Goal: Task Accomplishment & Management: Use online tool/utility

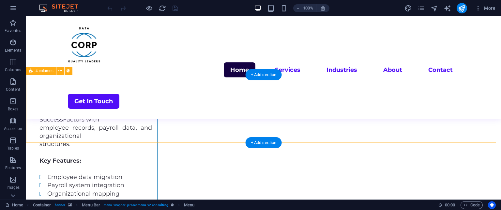
scroll to position [1126, 0]
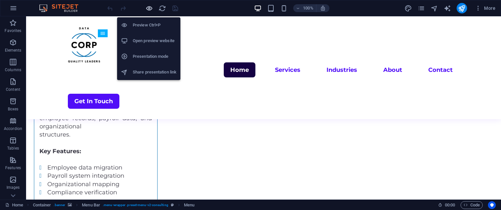
click at [150, 8] on icon "button" at bounding box center [149, 9] width 8 height 8
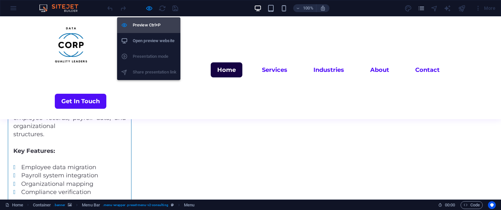
click at [145, 22] on h6 "Preview Ctrl+P" at bounding box center [155, 25] width 44 height 8
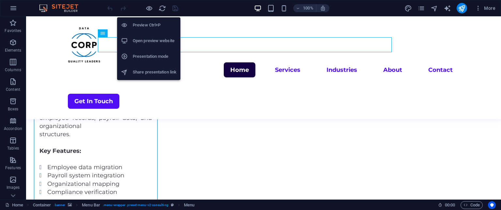
click at [145, 22] on h6 "Preview Ctrl+P" at bounding box center [155, 25] width 44 height 8
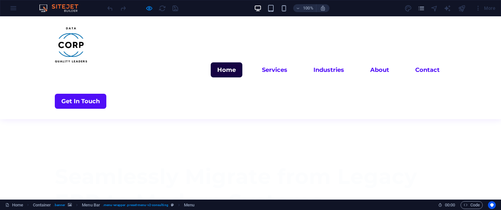
scroll to position [302, 0]
click at [409, 62] on link "Contact" at bounding box center [428, 69] width 38 height 15
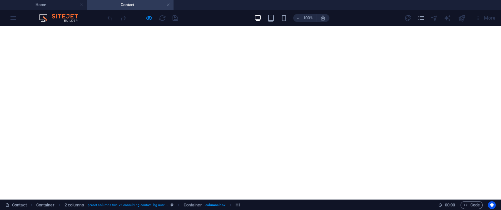
scroll to position [151, 0]
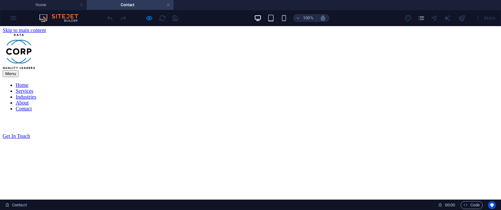
scroll to position [0, 0]
click at [317, 84] on nav "Home Services Industries About Contact" at bounding box center [251, 98] width 496 height 29
click at [313, 84] on nav "Home Services Industries About Contact" at bounding box center [251, 98] width 496 height 29
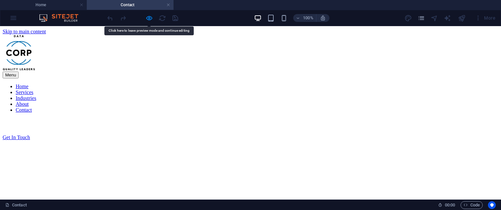
click at [313, 84] on nav "Home Services Industries About Contact" at bounding box center [251, 98] width 496 height 29
click at [266, 84] on nav "Home Services Industries About Contact" at bounding box center [251, 98] width 496 height 29
click at [155, 84] on nav "Home Services Industries About Contact" at bounding box center [251, 98] width 496 height 29
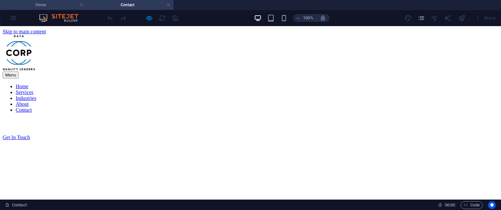
click at [60, 3] on h4 "Home" at bounding box center [43, 4] width 87 height 7
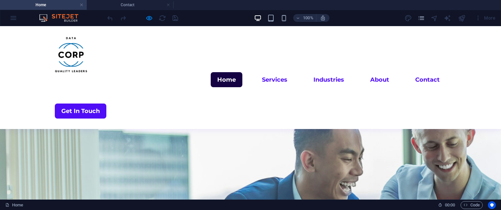
scroll to position [302, 0]
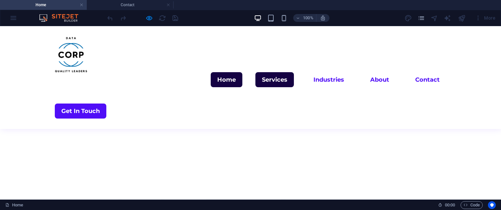
click at [255, 72] on link "Services" at bounding box center [274, 79] width 38 height 15
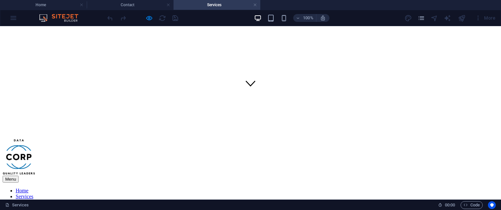
scroll to position [56, 0]
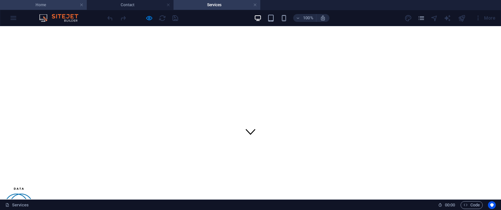
click at [59, 7] on h4 "Home" at bounding box center [43, 4] width 87 height 7
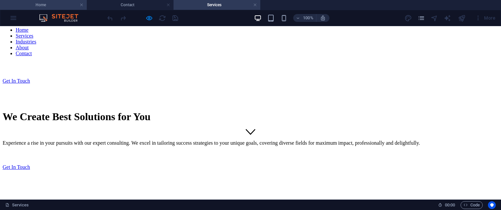
scroll to position [0, 0]
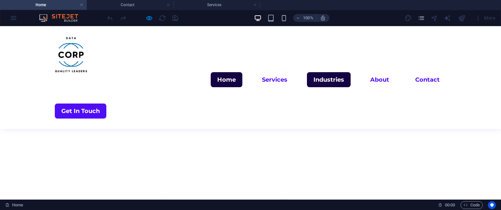
click at [307, 72] on link "Industries" at bounding box center [329, 79] width 44 height 15
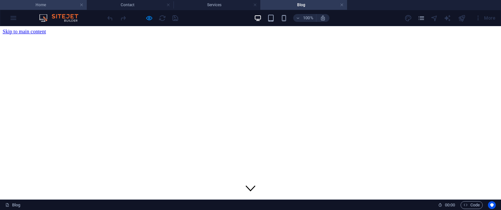
click at [52, 3] on h4 "Home" at bounding box center [43, 4] width 87 height 7
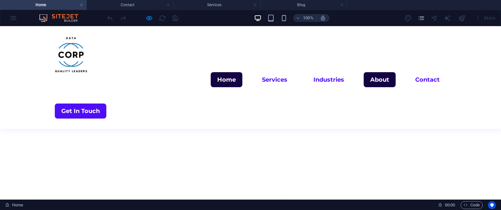
click at [364, 72] on link "About" at bounding box center [380, 79] width 32 height 15
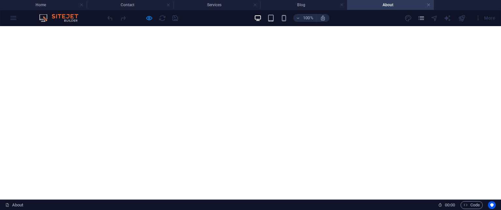
scroll to position [0, 0]
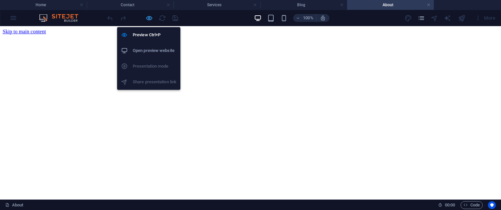
click at [149, 17] on icon "button" at bounding box center [149, 18] width 8 height 8
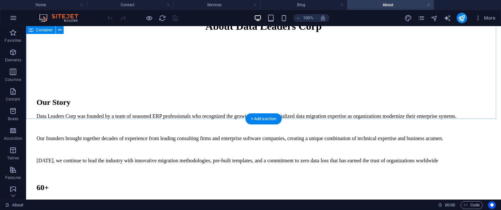
scroll to position [356, 0]
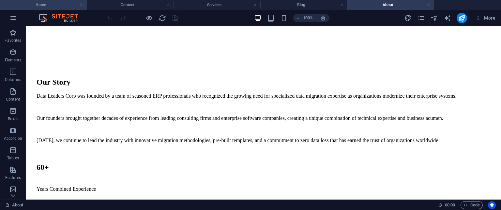
click at [44, 5] on h4 "Home" at bounding box center [43, 4] width 87 height 7
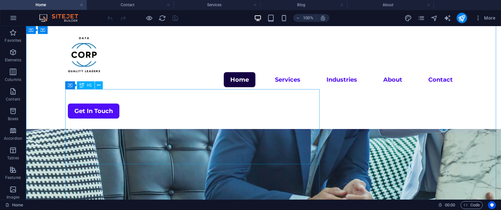
scroll to position [0, 0]
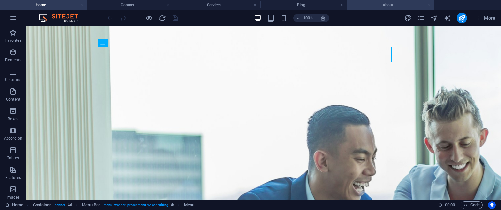
click at [374, 3] on h4 "About" at bounding box center [390, 4] width 87 height 7
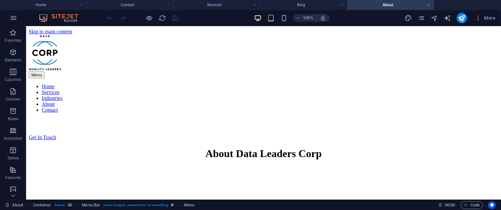
scroll to position [356, 0]
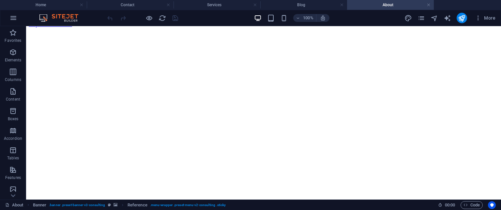
scroll to position [0, 0]
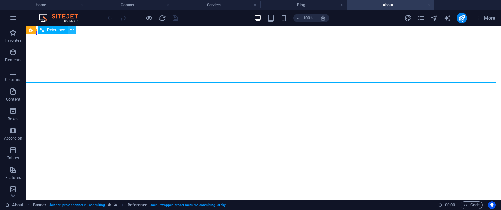
click at [73, 29] on icon at bounding box center [72, 30] width 4 height 7
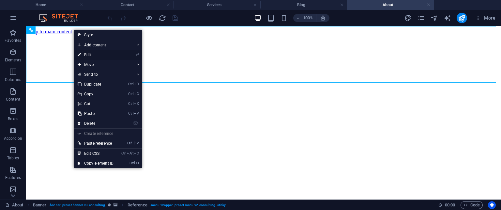
click at [91, 53] on link "⏎ Edit" at bounding box center [96, 55] width 44 height 10
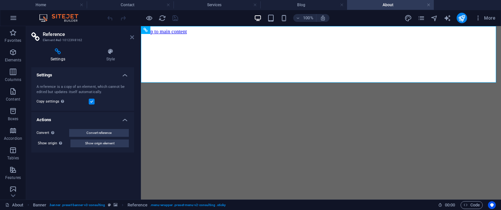
click at [133, 39] on icon at bounding box center [132, 37] width 4 height 5
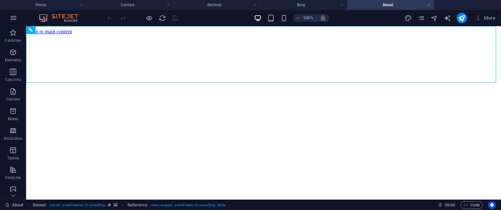
click at [378, 8] on h4 "About" at bounding box center [390, 4] width 87 height 7
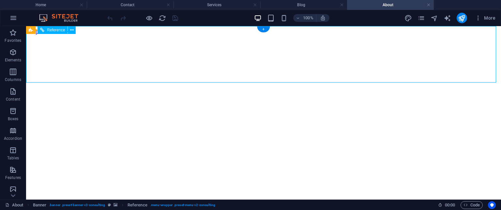
click at [74, 31] on button at bounding box center [72, 30] width 8 height 8
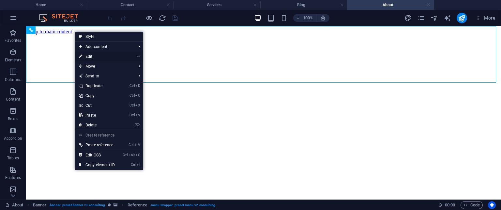
click at [101, 56] on link "⏎ Edit" at bounding box center [97, 57] width 44 height 10
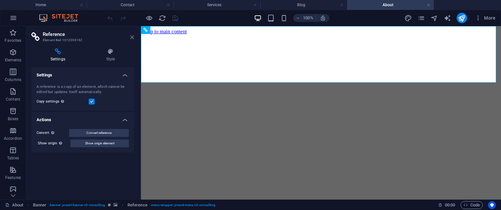
click at [132, 38] on icon at bounding box center [132, 37] width 4 height 5
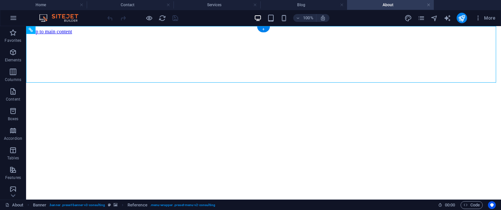
click at [187, 35] on div at bounding box center [264, 35] width 470 height 0
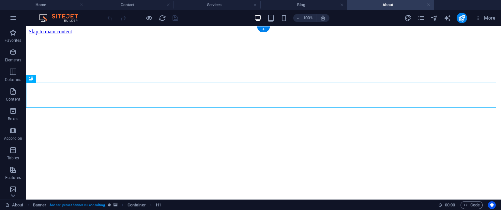
click at [220, 35] on div at bounding box center [264, 35] width 470 height 0
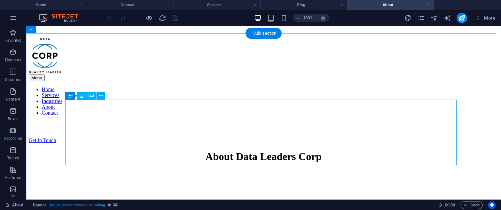
scroll to position [207, 0]
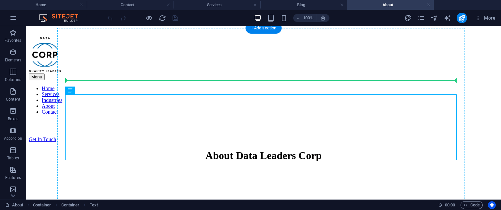
drag, startPoint x: 231, startPoint y: 146, endPoint x: 288, endPoint y: 92, distance: 78.5
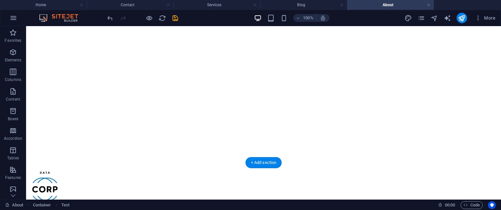
scroll to position [0, 0]
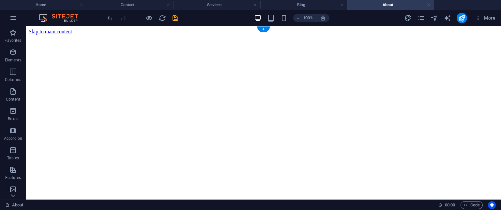
click at [286, 35] on div at bounding box center [264, 35] width 470 height 0
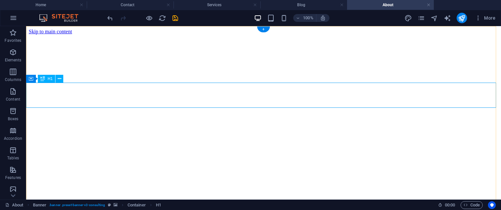
click at [60, 78] on icon at bounding box center [60, 78] width 4 height 7
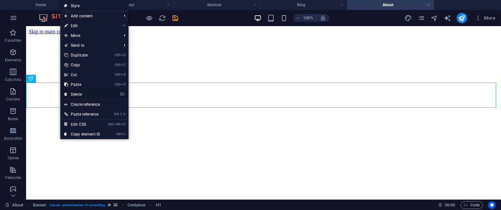
click at [76, 90] on link "⌦ Delete" at bounding box center [82, 94] width 44 height 10
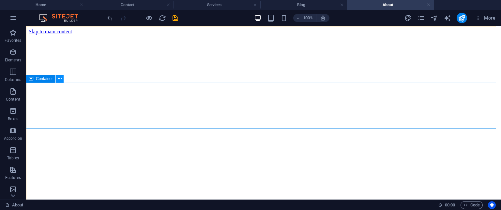
click at [58, 79] on icon at bounding box center [60, 78] width 4 height 7
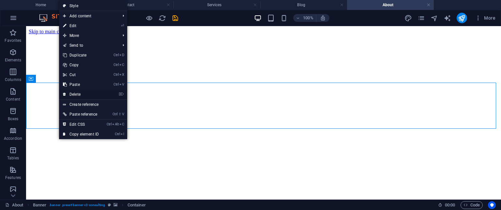
click at [73, 92] on link "⌦ Delete" at bounding box center [81, 94] width 44 height 10
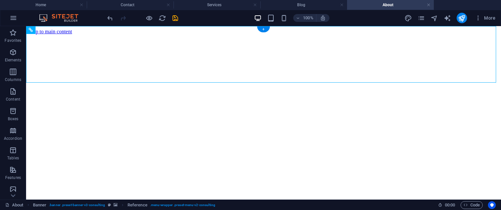
click at [199, 35] on div at bounding box center [264, 35] width 470 height 0
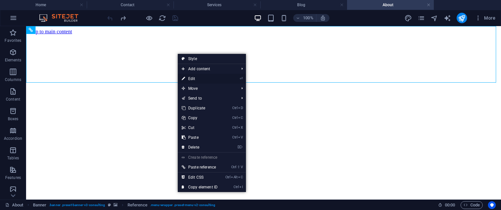
click at [189, 76] on link "⏎ Edit" at bounding box center [200, 79] width 44 height 10
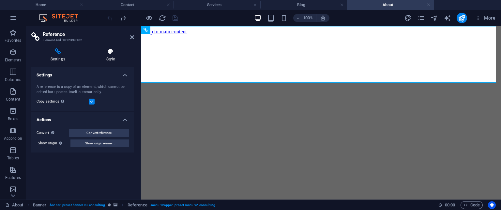
click at [111, 60] on h4 "Style" at bounding box center [110, 55] width 47 height 14
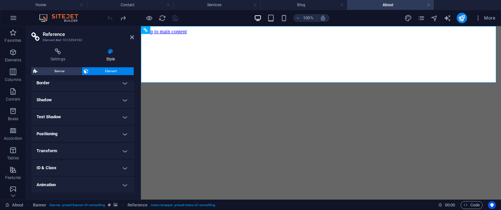
scroll to position [162, 0]
click at [171, 35] on div at bounding box center [321, 35] width 355 height 0
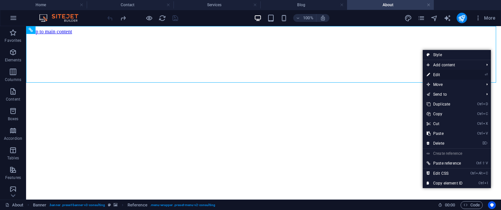
click at [434, 73] on link "⏎ Edit" at bounding box center [445, 75] width 44 height 10
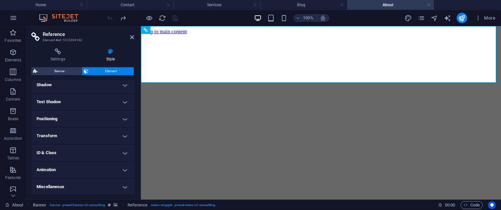
scroll to position [0, 0]
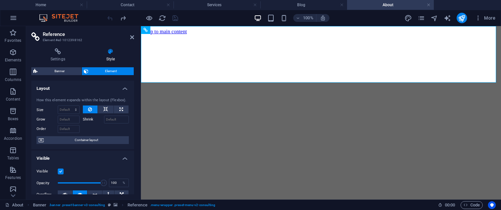
click at [115, 70] on span "Element" at bounding box center [111, 71] width 42 height 8
click at [90, 139] on span "Container layout" at bounding box center [86, 140] width 81 height 8
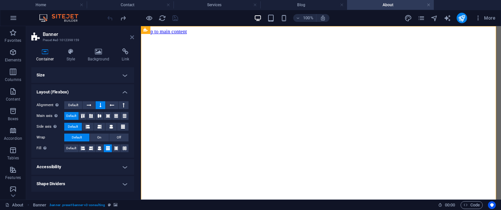
click at [132, 36] on icon at bounding box center [132, 37] width 4 height 5
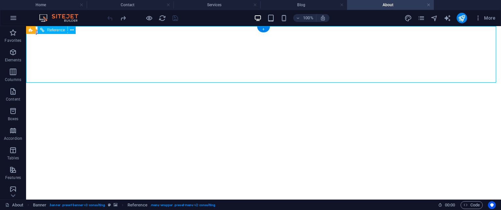
drag, startPoint x: 92, startPoint y: 52, endPoint x: 186, endPoint y: 42, distance: 94.5
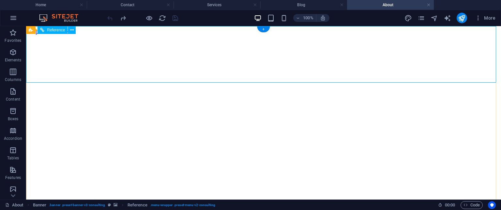
click at [71, 30] on icon at bounding box center [72, 30] width 4 height 7
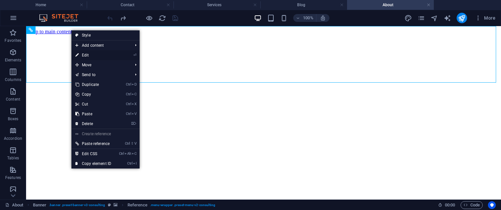
click at [78, 55] on icon at bounding box center [76, 55] width 3 height 10
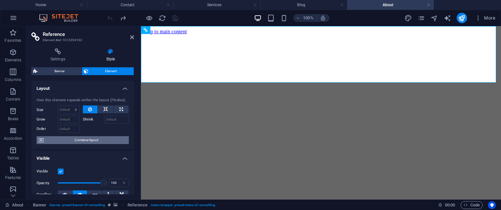
click at [64, 140] on span "Container layout" at bounding box center [86, 140] width 81 height 8
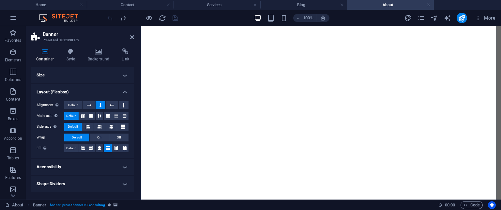
scroll to position [38, 0]
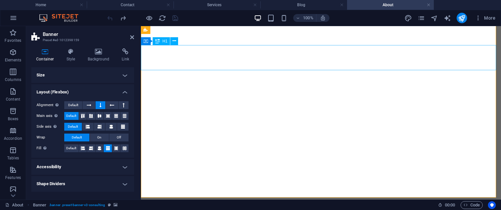
click at [173, 41] on icon at bounding box center [175, 41] width 4 height 7
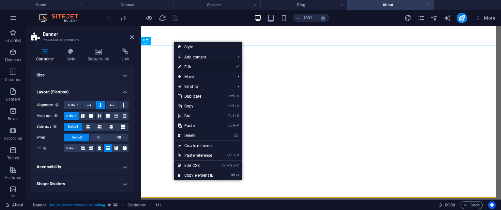
click at [181, 64] on icon at bounding box center [179, 67] width 3 height 10
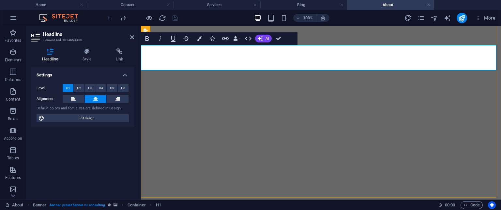
scroll to position [0, 0]
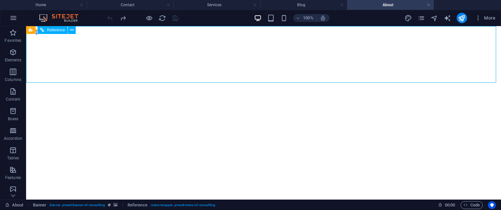
click at [73, 28] on icon at bounding box center [72, 30] width 4 height 7
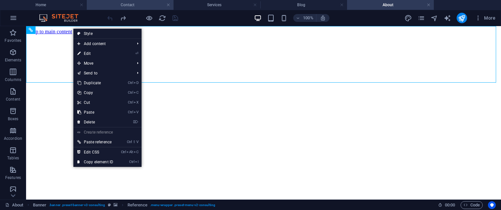
click at [121, 5] on h4 "Contact" at bounding box center [130, 4] width 87 height 7
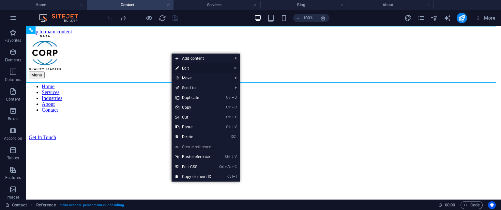
click at [190, 69] on link "⏎ Edit" at bounding box center [194, 68] width 44 height 10
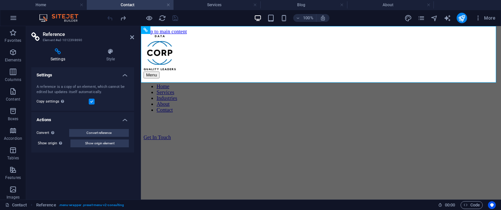
click at [50, 53] on icon at bounding box center [57, 51] width 53 height 7
click at [91, 99] on label at bounding box center [92, 102] width 6 height 6
click at [0, 0] on input "Copy settings Use the same settings (flex, animation, position, style) as for t…" at bounding box center [0, 0] width 0 height 0
click at [151, 42] on div at bounding box center [321, 53] width 355 height 37
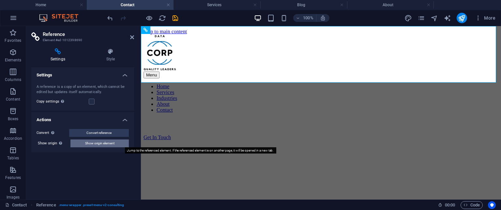
click at [96, 142] on span "Show origin element" at bounding box center [99, 143] width 29 height 8
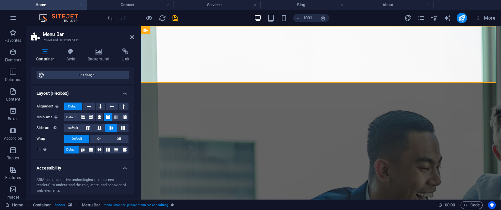
scroll to position [69, 0]
click at [97, 76] on span "Edit design" at bounding box center [86, 75] width 81 height 8
select select "rem"
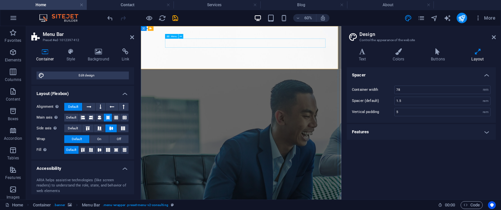
click at [181, 37] on icon at bounding box center [181, 36] width 2 height 4
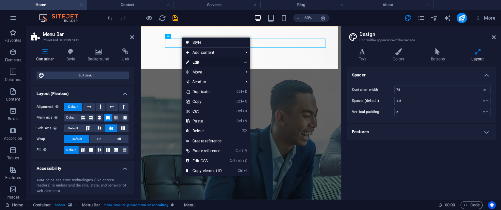
click at [195, 60] on link "⏎ Edit" at bounding box center [204, 62] width 44 height 10
select select
select select "primary"
select select "2"
select select
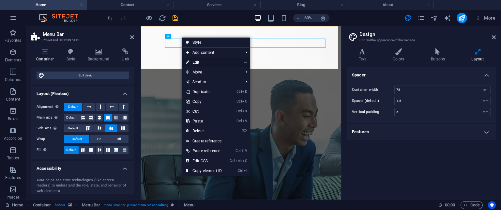
select select "primary"
select select "3"
select select
select select "primary"
select select "1"
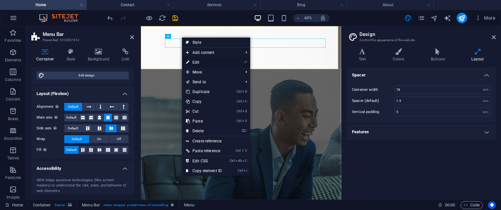
select select
select select "primary"
select select "4"
select select
select select "primary"
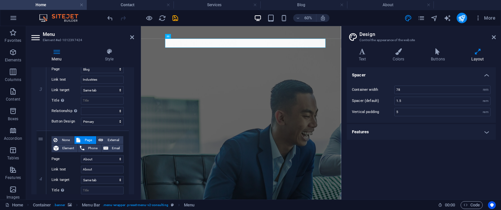
scroll to position [268, 0]
click at [131, 35] on icon at bounding box center [132, 37] width 4 height 5
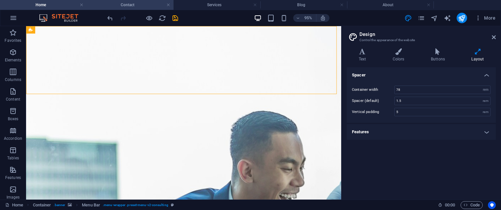
click at [117, 4] on h4 "Contact" at bounding box center [130, 4] width 87 height 7
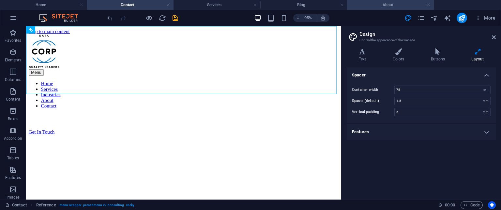
click at [381, 0] on li "About" at bounding box center [390, 5] width 87 height 10
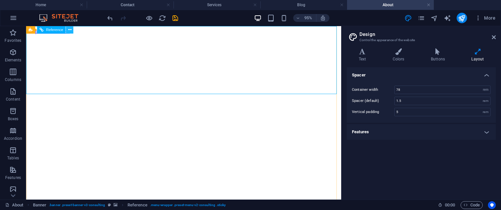
click at [70, 30] on icon at bounding box center [69, 29] width 3 height 7
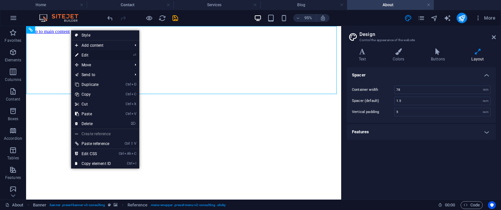
click at [87, 53] on link "⏎ Edit" at bounding box center [93, 55] width 44 height 10
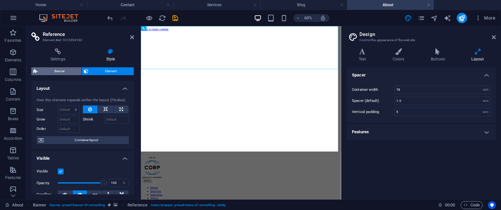
click at [63, 71] on span "Banner" at bounding box center [59, 71] width 40 height 8
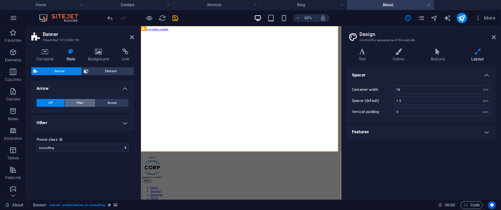
click at [80, 103] on span "Plain" at bounding box center [80, 103] width 7 height 8
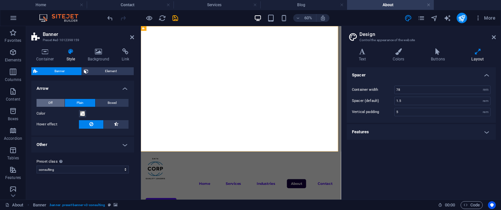
click at [58, 102] on button "Off" at bounding box center [51, 103] width 28 height 8
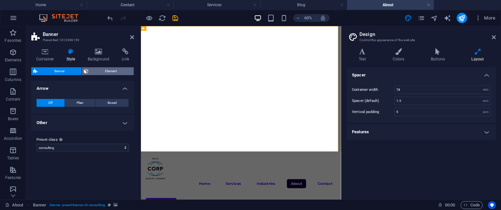
click at [99, 69] on span "Element" at bounding box center [111, 71] width 42 height 8
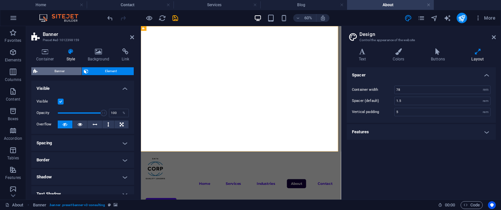
click at [61, 69] on span "Banner" at bounding box center [59, 71] width 40 height 8
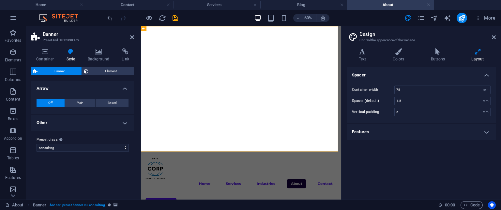
click at [70, 55] on h4 "Style" at bounding box center [72, 55] width 21 height 14
click at [133, 37] on icon at bounding box center [132, 37] width 4 height 5
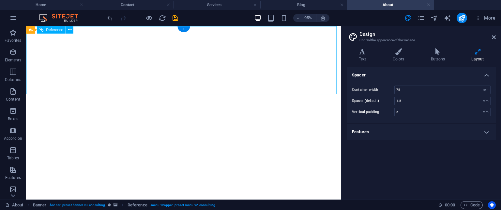
click at [493, 34] on h2 "Design" at bounding box center [427, 34] width 136 height 6
click at [494, 37] on icon at bounding box center [494, 37] width 4 height 5
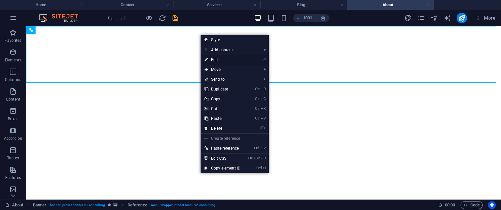
click at [217, 57] on link "⏎ Edit" at bounding box center [223, 60] width 44 height 10
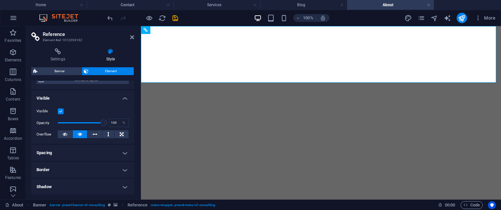
scroll to position [67, 0]
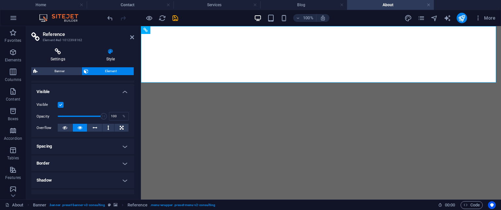
click at [62, 58] on h4 "Settings" at bounding box center [59, 55] width 56 height 14
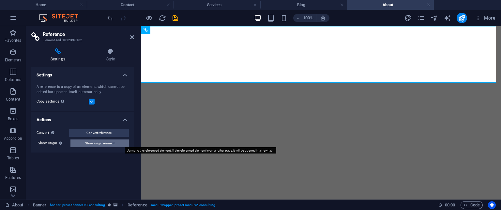
click at [90, 144] on span "Show origin element" at bounding box center [99, 143] width 29 height 8
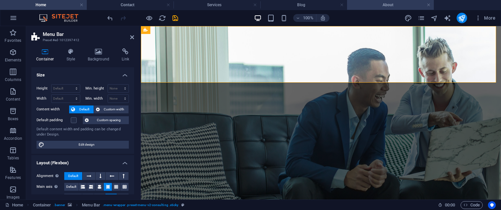
click at [377, 4] on h4 "About" at bounding box center [390, 4] width 87 height 7
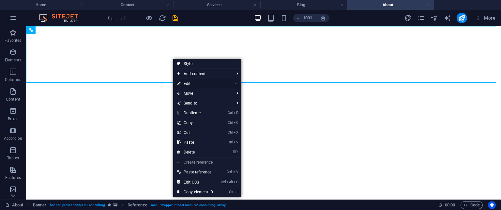
click at [180, 83] on icon at bounding box center [178, 84] width 3 height 10
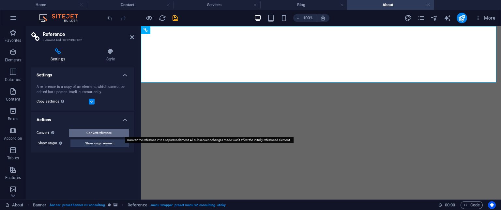
click at [94, 132] on span "Convert reference" at bounding box center [98, 133] width 25 height 8
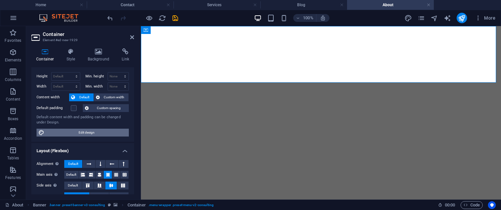
scroll to position [10, 0]
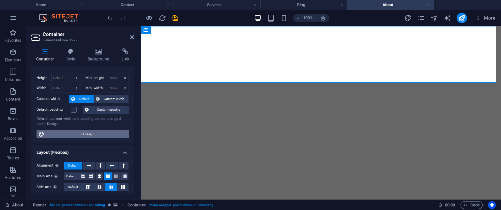
click at [97, 134] on span "Edit design" at bounding box center [86, 134] width 81 height 8
select select "rem"
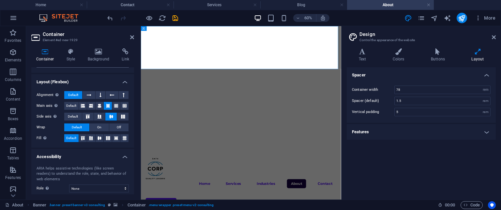
scroll to position [125, 0]
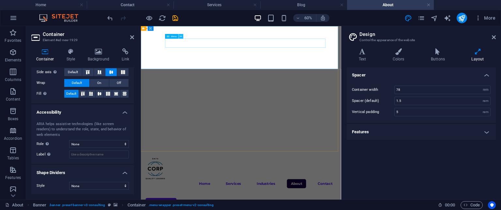
click at [180, 37] on icon at bounding box center [181, 36] width 2 height 4
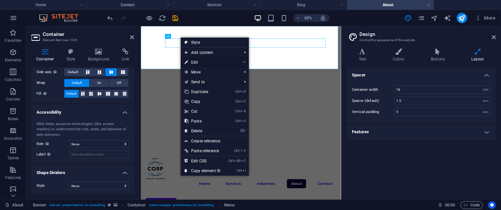
click at [196, 65] on link "⏎ Edit" at bounding box center [203, 62] width 44 height 10
select select
select select "primary"
select select "2"
select select
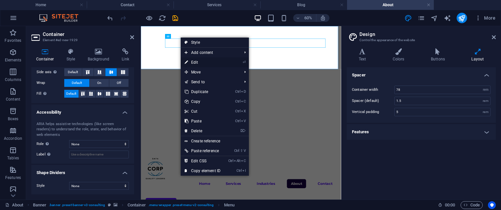
select select "primary"
select select "3"
select select
select select "primary"
select select "1"
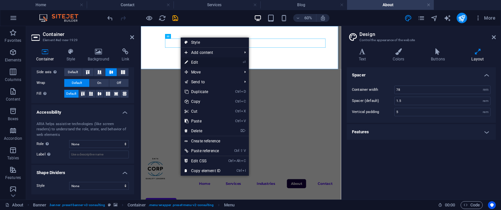
select select
select select "primary"
select select "4"
select select
select select "primary"
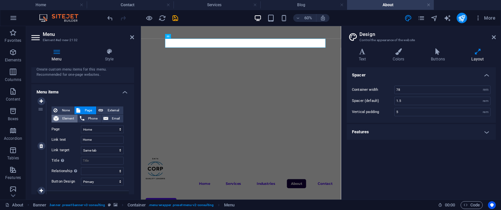
scroll to position [30, 0]
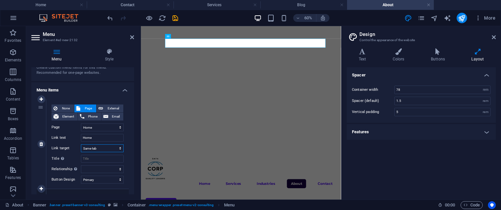
click at [96, 148] on select "New tab Same tab Overlay" at bounding box center [102, 148] width 43 height 8
click at [107, 150] on select "New tab Same tab Overlay" at bounding box center [102, 148] width 43 height 8
click at [95, 179] on select "None Default Primary Secondary" at bounding box center [102, 179] width 43 height 8
select select "secondary"
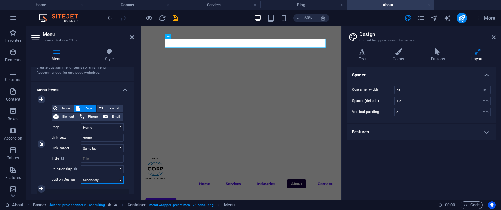
click at [81, 175] on select "None Default Primary Secondary" at bounding box center [102, 179] width 43 height 8
select select
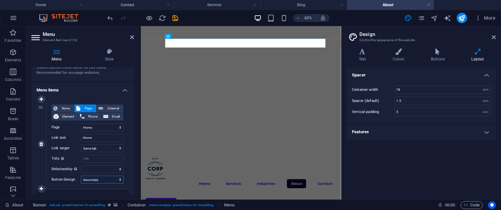
select select
click at [101, 180] on select "None Default Primary Secondary" at bounding box center [102, 179] width 43 height 8
select select "primary"
click at [81, 175] on select "None Default Primary Secondary" at bounding box center [102, 179] width 43 height 8
select select
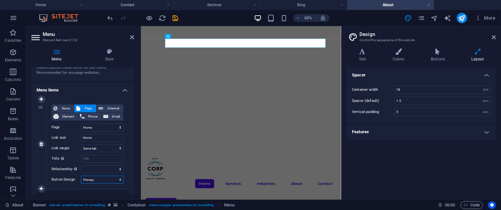
select select
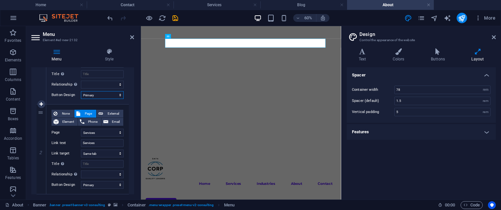
scroll to position [115, 0]
click at [98, 142] on input "Services" at bounding box center [102, 142] width 43 height 8
click at [99, 152] on select "New tab Same tab Overlay" at bounding box center [102, 152] width 43 height 8
select select "blank"
click at [81, 148] on select "New tab Same tab Overlay" at bounding box center [102, 152] width 43 height 8
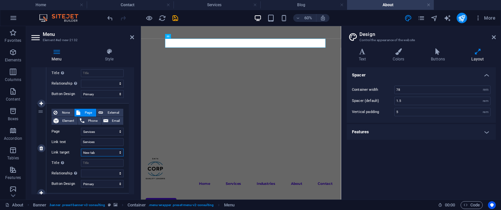
select select
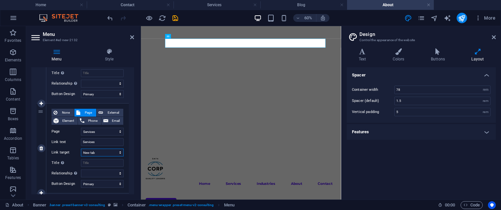
click at [116, 153] on select "New tab Same tab Overlay" at bounding box center [102, 152] width 43 height 8
click at [111, 151] on select "New tab Same tab Overlay" at bounding box center [102, 152] width 43 height 8
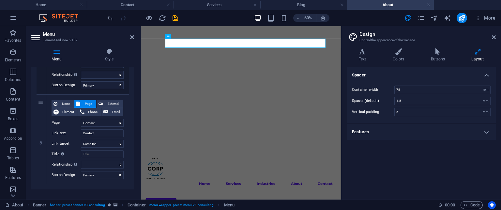
scroll to position [401, 0]
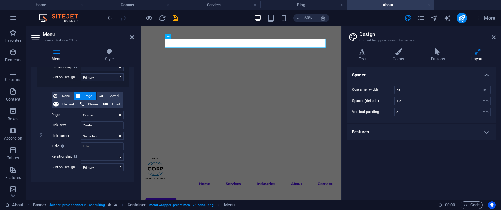
click at [170, 128] on div at bounding box center [308, 130] width 334 height 209
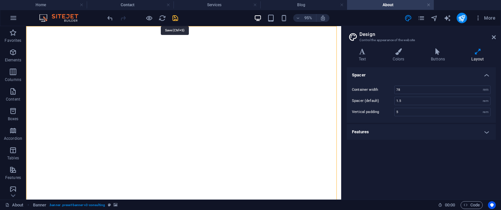
click at [175, 21] on icon "save" at bounding box center [176, 18] width 8 height 8
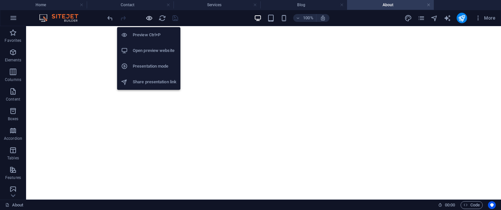
click at [148, 18] on icon "button" at bounding box center [149, 18] width 8 height 8
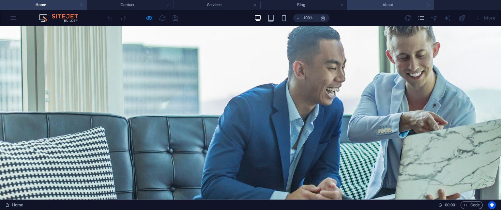
click at [362, 5] on h4 "About" at bounding box center [390, 4] width 87 height 7
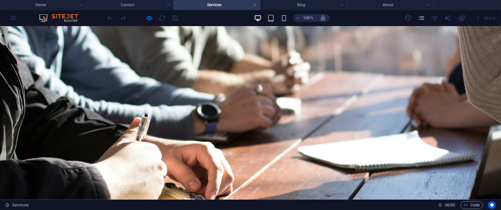
scroll to position [56, 0]
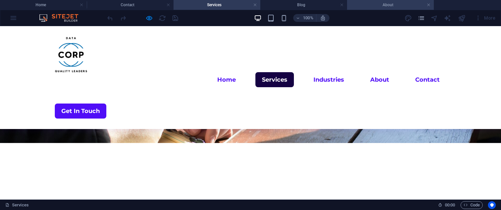
click at [377, 2] on h4 "About" at bounding box center [390, 4] width 87 height 7
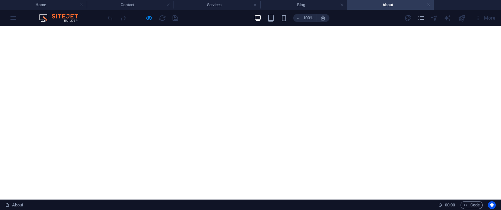
scroll to position [0, 0]
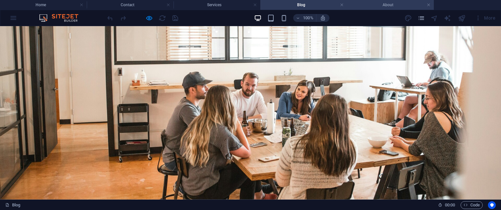
click at [385, 7] on h4 "About" at bounding box center [390, 4] width 87 height 7
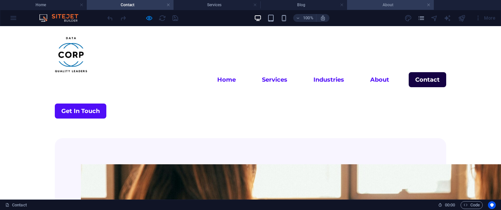
click at [365, 5] on h4 "About" at bounding box center [390, 4] width 87 height 7
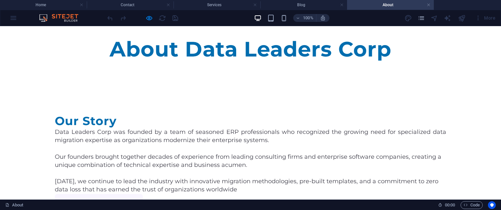
scroll to position [300, 0]
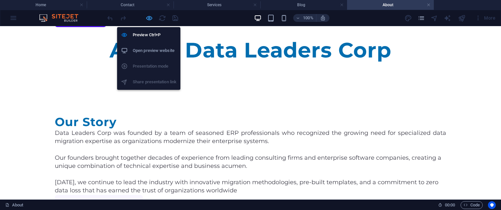
click at [147, 15] on icon "button" at bounding box center [149, 18] width 8 height 8
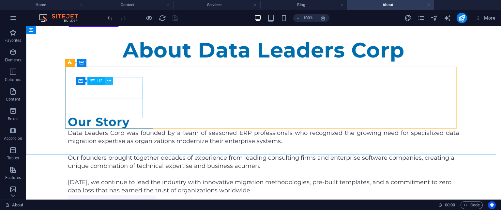
click at [111, 82] on icon at bounding box center [109, 81] width 4 height 7
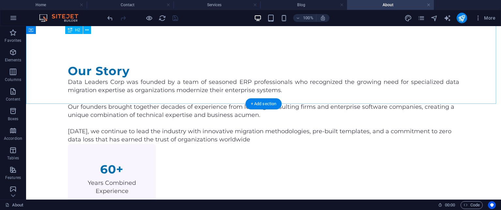
scroll to position [356, 0]
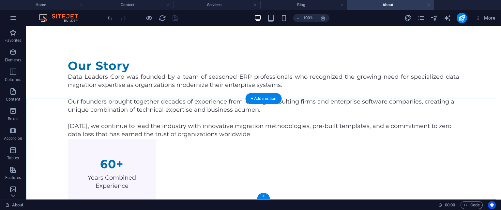
click at [265, 194] on div "+" at bounding box center [263, 196] width 13 height 6
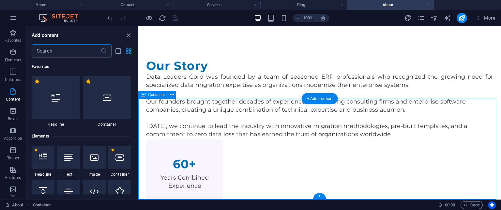
scroll to position [1141, 0]
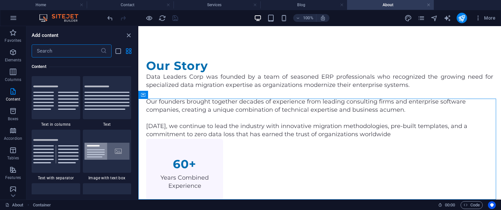
click at [69, 53] on input "text" at bounding box center [66, 50] width 69 height 13
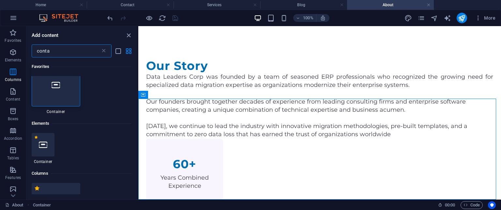
scroll to position [0, 0]
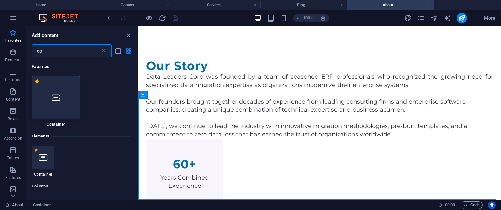
type input "c"
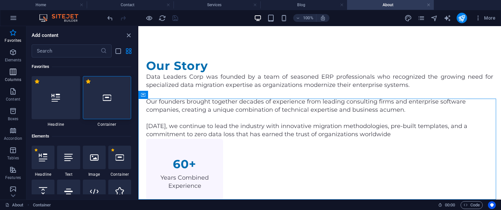
click at [12, 68] on button "Columns" at bounding box center [13, 75] width 26 height 20
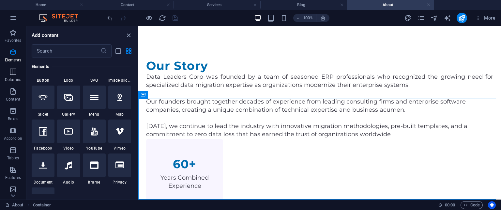
scroll to position [323, 0]
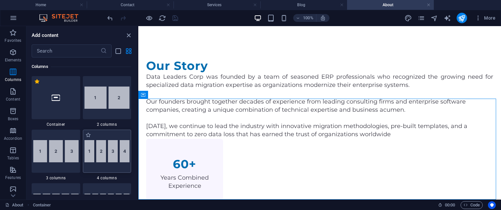
click at [104, 155] on img at bounding box center [106, 151] width 45 height 22
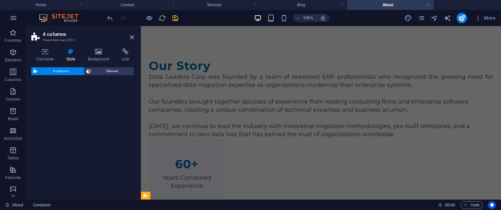
select select "rem"
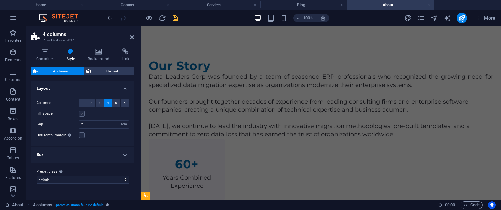
click at [83, 114] on label at bounding box center [82, 114] width 6 height 6
click at [0, 0] on input "Fill space" at bounding box center [0, 0] width 0 height 0
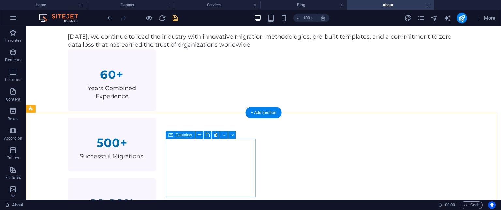
scroll to position [446, 0]
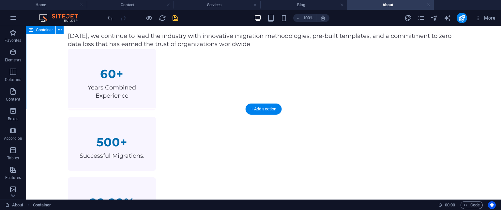
drag, startPoint x: 216, startPoint y: 107, endPoint x: 215, endPoint y: 92, distance: 15.0
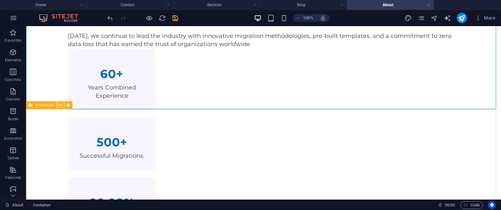
click at [62, 105] on button at bounding box center [60, 105] width 8 height 8
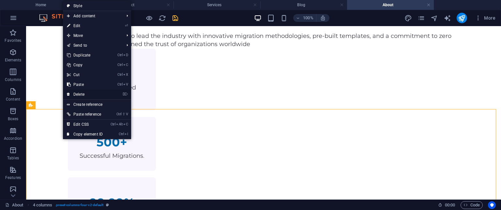
click at [70, 94] on link "⌦ Delete" at bounding box center [85, 94] width 44 height 10
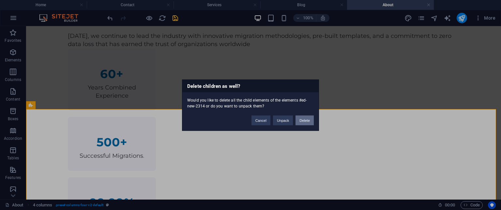
click at [298, 118] on button "Delete" at bounding box center [305, 120] width 18 height 10
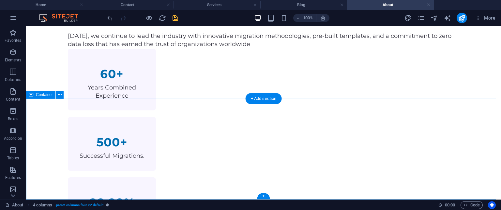
scroll to position [356, 0]
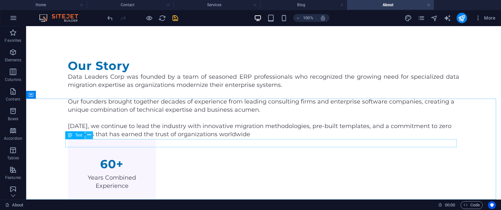
click at [90, 134] on icon at bounding box center [89, 134] width 4 height 7
click at [17, 78] on p "Columns" at bounding box center [13, 79] width 16 height 5
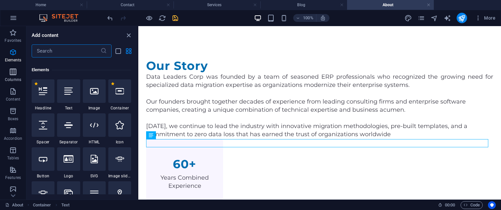
scroll to position [323, 0]
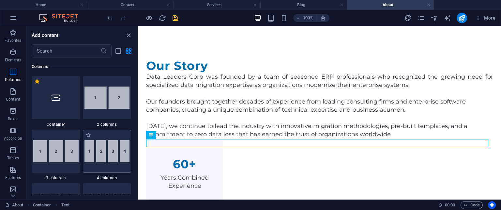
click at [98, 143] on img at bounding box center [106, 151] width 45 height 22
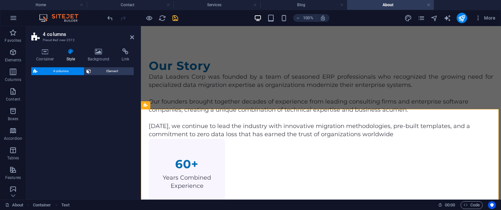
scroll to position [446, 0]
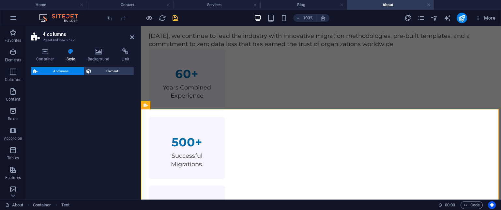
select select "rem"
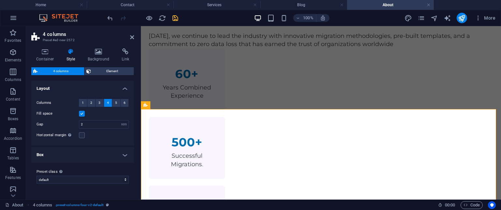
drag, startPoint x: 98, startPoint y: 143, endPoint x: 112, endPoint y: 147, distance: 15.4
click at [113, 147] on div "4 columns Preset #ed-new-2572 Container Style Background Link Size Height Defau…" at bounding box center [263, 112] width 475 height 173
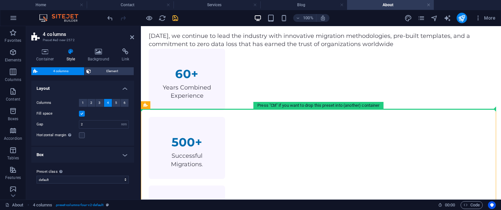
drag, startPoint x: 198, startPoint y: 117, endPoint x: 211, endPoint y: 74, distance: 45.1
drag, startPoint x: 299, startPoint y: 134, endPoint x: 166, endPoint y: 75, distance: 145.6
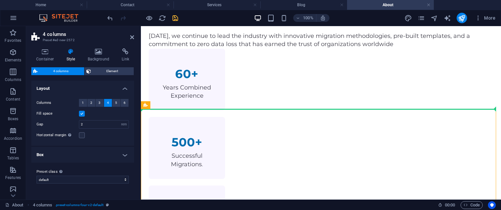
drag, startPoint x: 301, startPoint y: 134, endPoint x: 169, endPoint y: 82, distance: 141.6
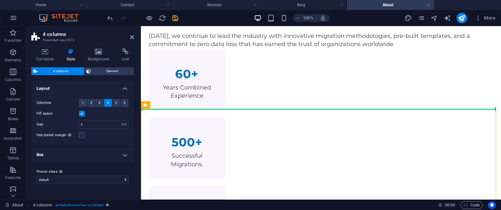
drag, startPoint x: 175, startPoint y: 115, endPoint x: 184, endPoint y: 71, distance: 44.6
drag, startPoint x: 303, startPoint y: 131, endPoint x: 170, endPoint y: 72, distance: 145.9
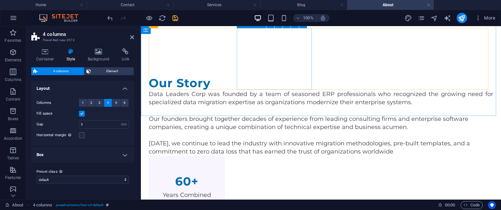
scroll to position [419, 0]
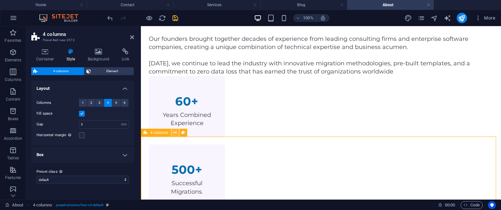
click at [175, 133] on icon at bounding box center [175, 132] width 4 height 7
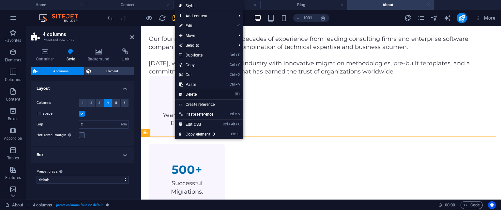
click at [190, 91] on link "⌦ Delete" at bounding box center [197, 94] width 44 height 10
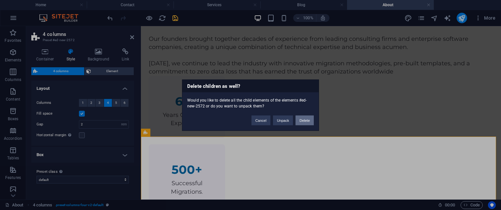
click at [308, 120] on button "Delete" at bounding box center [305, 120] width 18 height 10
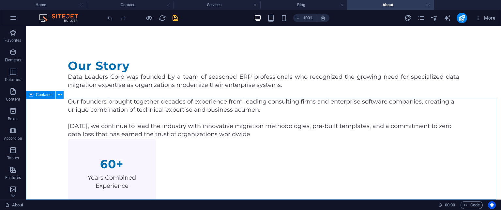
click at [58, 95] on icon at bounding box center [60, 94] width 4 height 7
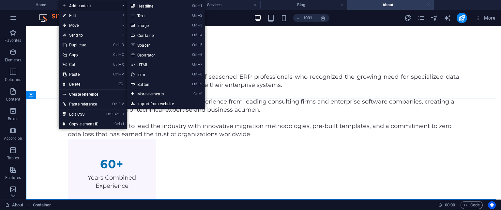
click at [80, 6] on span "Add content" at bounding box center [88, 6] width 58 height 10
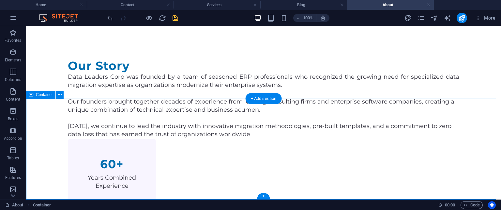
click at [261, 194] on div "+" at bounding box center [263, 196] width 13 height 6
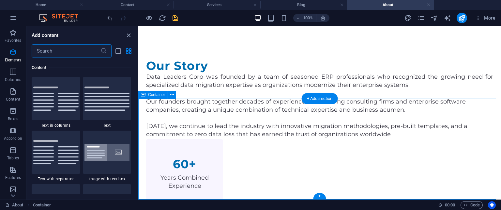
scroll to position [1141, 0]
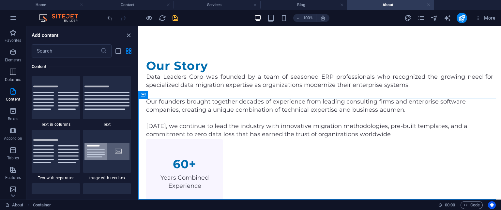
click at [14, 70] on icon "button" at bounding box center [13, 72] width 8 height 8
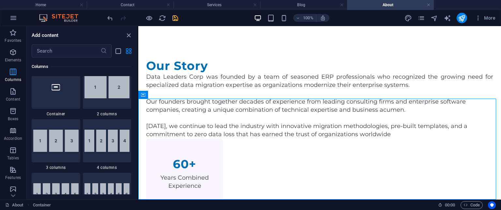
scroll to position [323, 0]
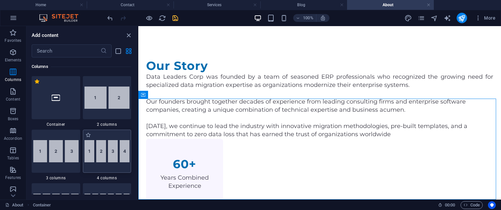
click at [106, 151] on img at bounding box center [106, 151] width 45 height 22
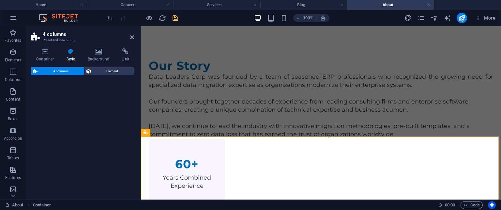
select select "rem"
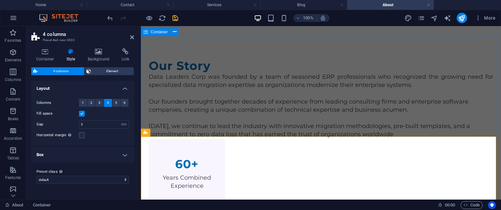
scroll to position [419, 0]
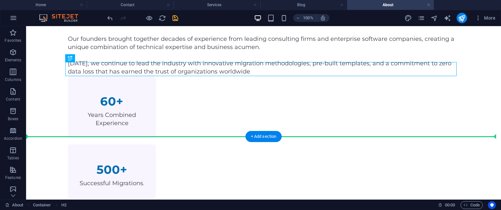
drag, startPoint x: 257, startPoint y: 68, endPoint x: 230, endPoint y: 146, distance: 82.8
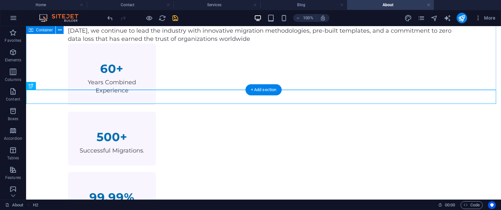
scroll to position [435, 0]
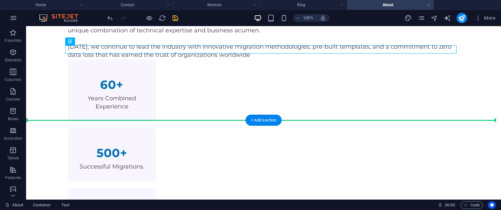
drag, startPoint x: 245, startPoint y: 51, endPoint x: 243, endPoint y: 131, distance: 80.3
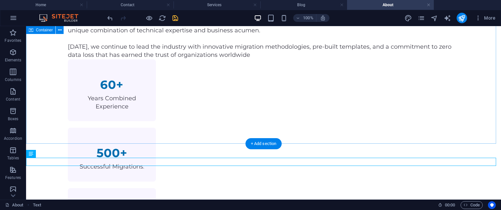
scroll to position [406, 0]
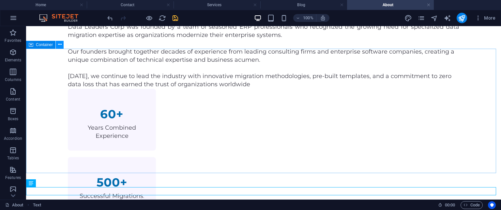
click at [59, 46] on icon at bounding box center [60, 44] width 4 height 7
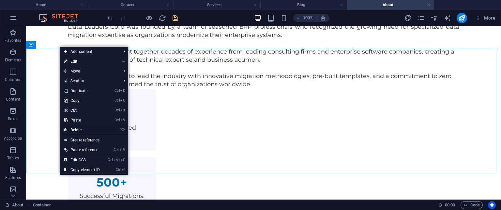
click at [82, 128] on link "⌦ Delete" at bounding box center [82, 130] width 44 height 10
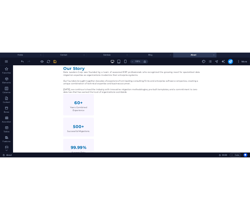
scroll to position [330, 0]
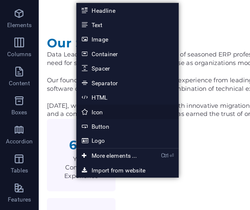
click at [63, 117] on link "Icon" at bounding box center [86, 119] width 69 height 10
select select "xMidYMid"
select select "px"
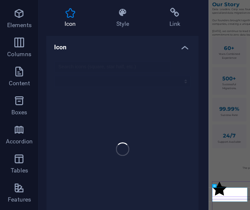
scroll to position [0, 0]
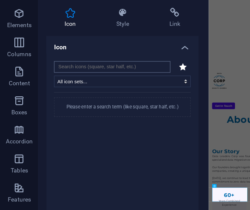
click at [55, 89] on input "search" at bounding box center [76, 88] width 79 height 8
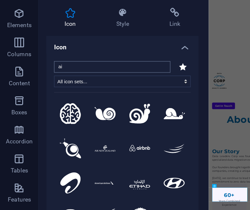
type input "a"
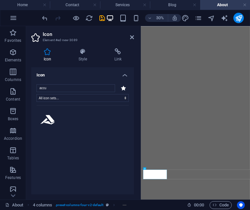
select select "xMidYMid"
select select "px"
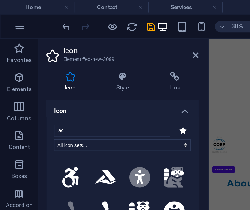
type input "a"
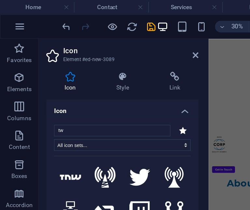
type input "t"
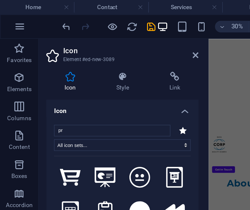
type input "p"
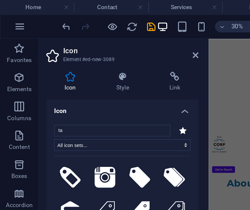
type input "t"
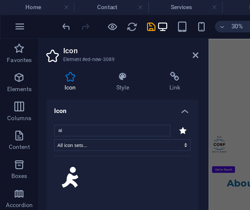
type input "a"
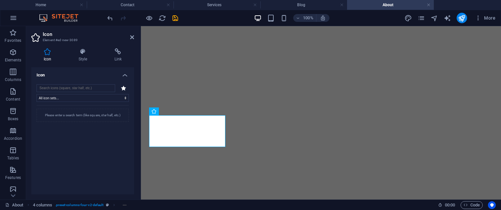
select select "xMidYMid"
select select "px"
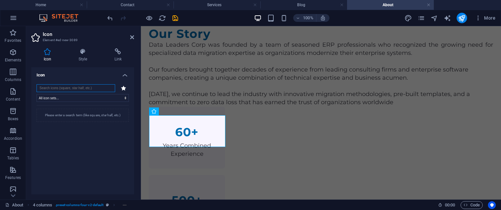
click at [72, 88] on input "search" at bounding box center [76, 88] width 79 height 8
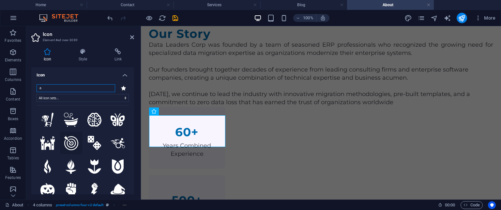
type input "a"
click at [67, 143] on icon at bounding box center [71, 143] width 14 height 14
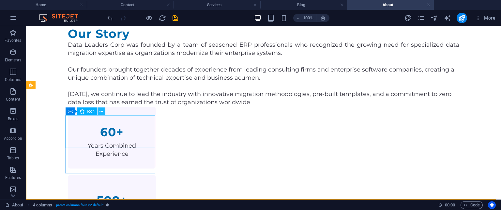
click at [103, 111] on icon at bounding box center [101, 111] width 4 height 7
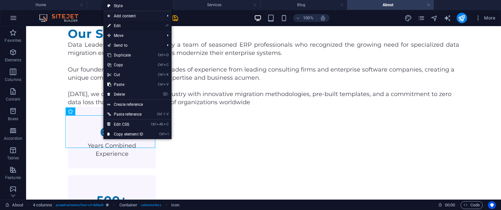
click at [126, 26] on link "⏎ Edit" at bounding box center [125, 26] width 44 height 10
select select "xMidYMid"
select select "px"
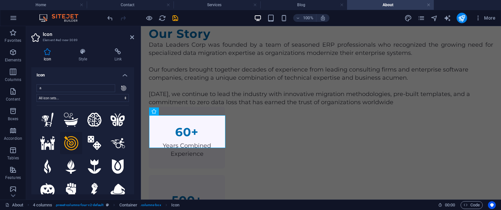
click at [121, 74] on h4 "Icon" at bounding box center [82, 73] width 103 height 12
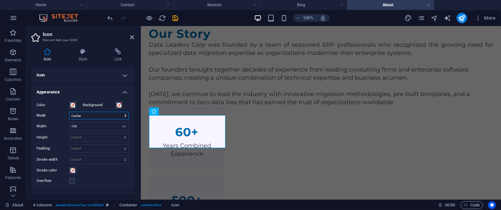
click at [91, 114] on select "Scale Left Center Right" at bounding box center [99, 116] width 60 height 8
click at [69, 112] on select "Scale Left Center Right" at bounding box center [99, 116] width 60 height 8
click at [89, 117] on select "Scale Left Center Right" at bounding box center [99, 116] width 60 height 8
click at [69, 112] on select "Scale Left Center Right" at bounding box center [99, 116] width 60 height 8
click at [101, 118] on select "Scale Left Center Right" at bounding box center [99, 116] width 60 height 8
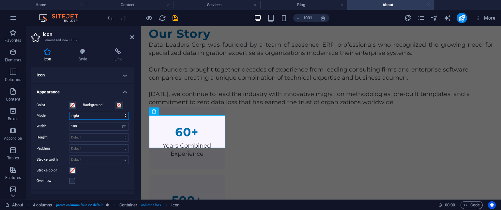
select select "xMidYMid"
click at [69, 112] on select "Scale Left Center Right" at bounding box center [99, 116] width 60 height 8
click at [91, 126] on input "100" at bounding box center [98, 126] width 59 height 8
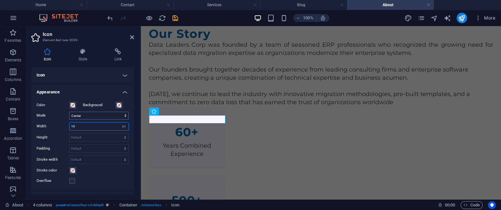
type input "10"
click at [109, 113] on select "Scale Left Center Right" at bounding box center [99, 116] width 60 height 8
click at [69, 112] on select "Scale Left Center Right" at bounding box center [99, 116] width 60 height 8
click at [104, 117] on select "Scale Left Center Right" at bounding box center [99, 116] width 60 height 8
click at [69, 112] on select "Scale Left Center Right" at bounding box center [99, 116] width 60 height 8
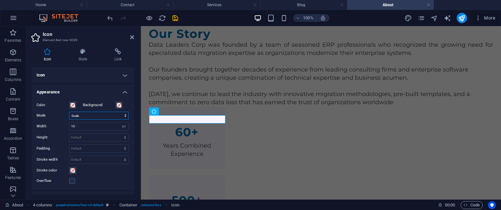
click at [105, 116] on select "Scale Left Center Right" at bounding box center [99, 116] width 60 height 8
select select "xMaxYMid"
click at [69, 112] on select "Scale Left Center Right" at bounding box center [99, 116] width 60 height 8
click at [90, 126] on input "10" at bounding box center [98, 126] width 59 height 8
type input "1"
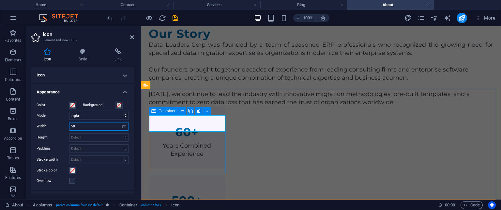
type input "50"
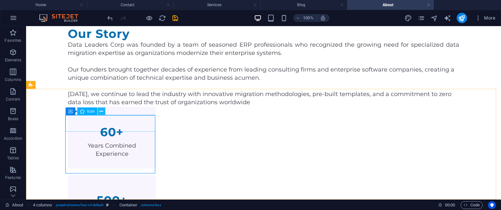
click at [101, 113] on icon at bounding box center [101, 111] width 4 height 7
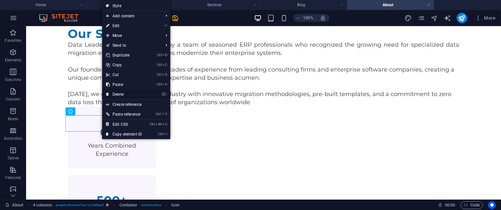
click at [115, 92] on link "⌦ Delete" at bounding box center [124, 94] width 44 height 10
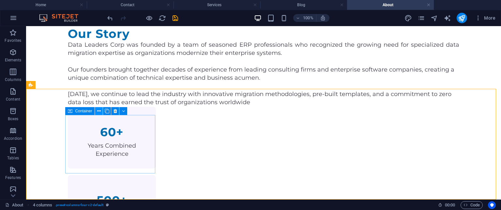
click at [99, 112] on icon at bounding box center [99, 111] width 4 height 7
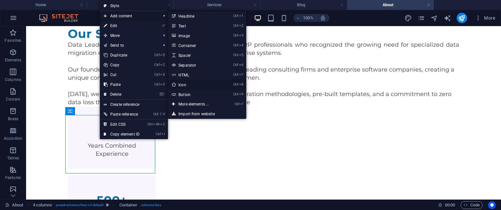
click at [188, 84] on link "Ctrl 8 Icon" at bounding box center [195, 85] width 54 height 10
select select "xMidYMid"
select select "px"
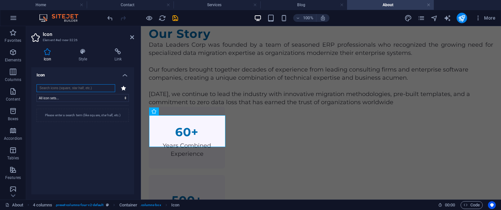
click at [100, 85] on input "search" at bounding box center [76, 88] width 79 height 8
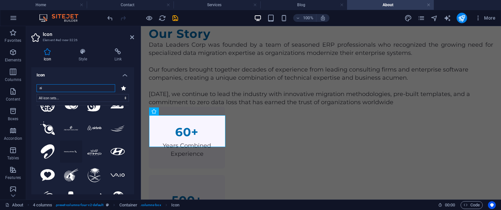
scroll to position [0, 0]
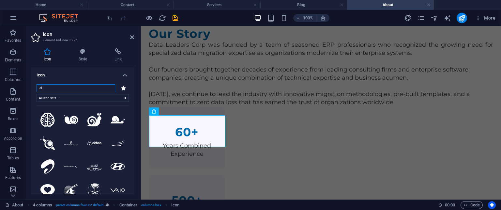
click at [48, 88] on input "ai" at bounding box center [76, 88] width 79 height 8
type input "a"
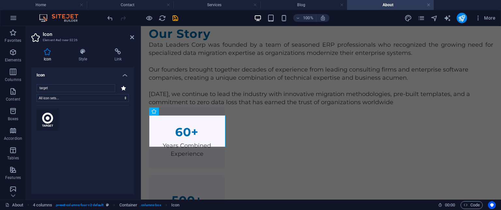
click at [51, 119] on icon at bounding box center [47, 120] width 11 height 14
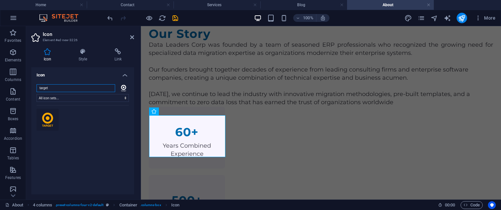
click at [52, 86] on input "target" at bounding box center [76, 88] width 79 height 8
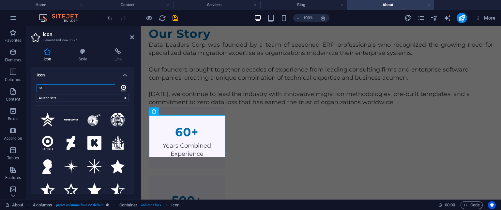
type input "t"
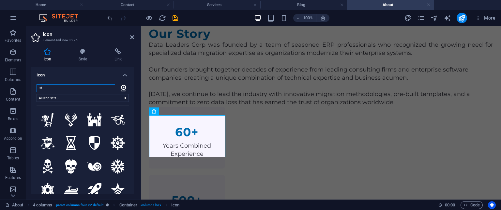
type input "sta"
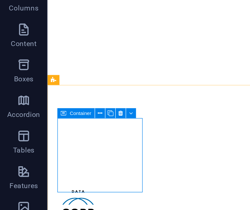
scroll to position [330, 0]
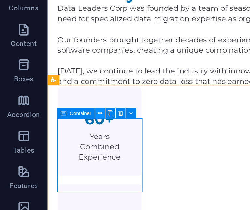
click at [54, 139] on icon at bounding box center [55, 137] width 3 height 5
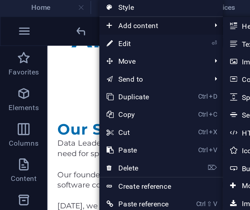
click at [75, 15] on span "Add content" at bounding box center [84, 15] width 58 height 10
click at [129, 13] on icon at bounding box center [128, 15] width 3 height 10
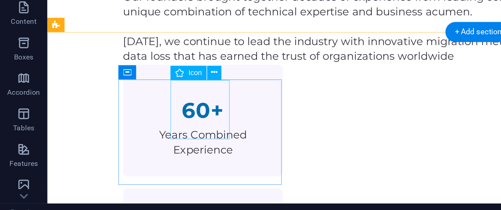
scroll to position [372, 0]
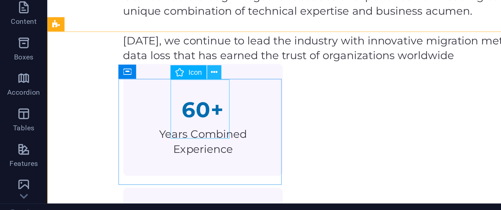
click at [118, 129] on icon at bounding box center [118, 127] width 4 height 7
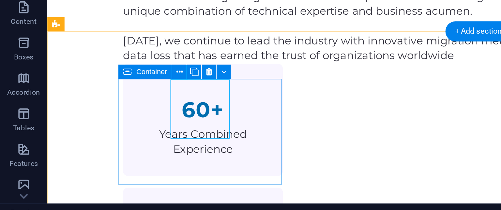
scroll to position [0, 0]
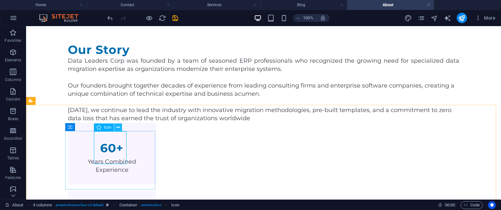
click at [118, 126] on icon at bounding box center [118, 127] width 4 height 7
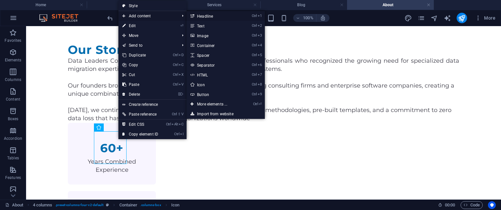
click at [195, 17] on link "Ctrl 1 Headline" at bounding box center [214, 16] width 54 height 10
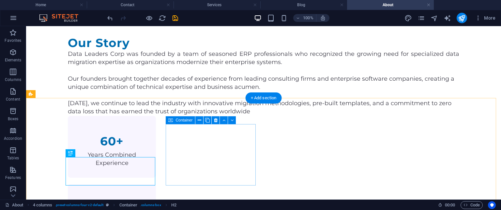
scroll to position [391, 0]
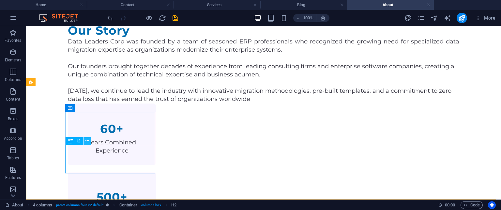
click at [85, 140] on button at bounding box center [88, 141] width 8 height 8
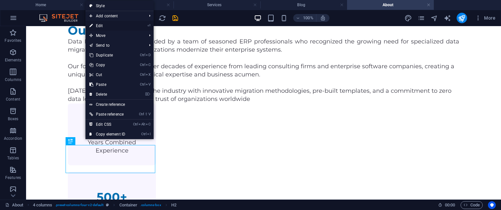
click at [110, 26] on link "⏎ Edit" at bounding box center [107, 26] width 44 height 10
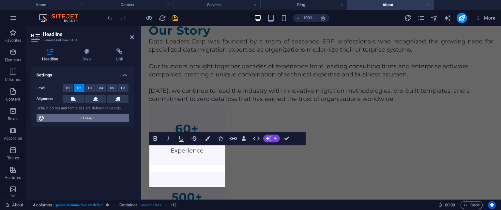
click at [89, 117] on span "Edit design" at bounding box center [86, 118] width 81 height 8
select select "700"
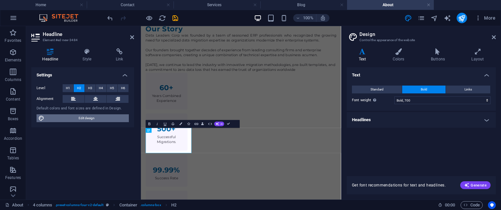
scroll to position [341, 0]
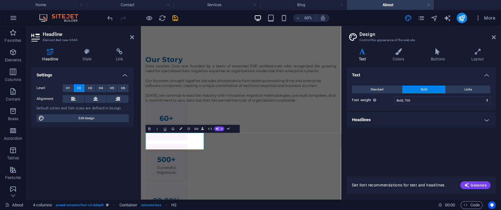
click at [250, 57] on h4 "Text" at bounding box center [364, 55] width 34 height 14
click at [250, 101] on select "Thin, 100 Extra-light, 200 Light, 300 Regular, 400 Medium, 500 Semi-bold, 600 B…" at bounding box center [442, 100] width 96 height 8
click at [250, 121] on h4 "Headlines" at bounding box center [421, 120] width 149 height 16
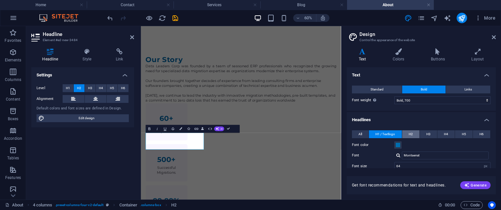
click at [250, 133] on span "H2" at bounding box center [411, 134] width 4 height 8
click at [84, 56] on h4 "Style" at bounding box center [88, 55] width 33 height 14
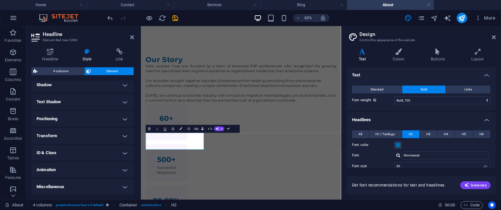
scroll to position [0, 0]
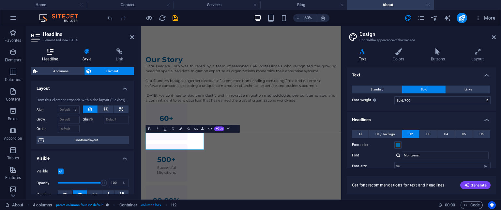
click at [50, 49] on icon at bounding box center [50, 51] width 38 height 7
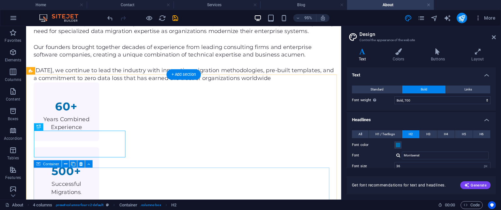
scroll to position [414, 0]
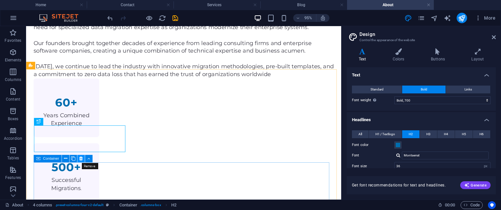
click at [82, 159] on icon at bounding box center [80, 158] width 3 height 7
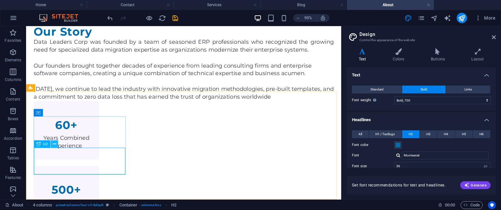
click at [54, 144] on icon at bounding box center [54, 144] width 3 height 7
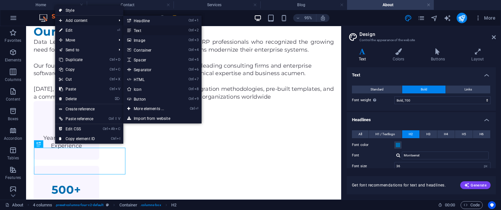
click at [128, 26] on icon at bounding box center [128, 30] width 3 height 10
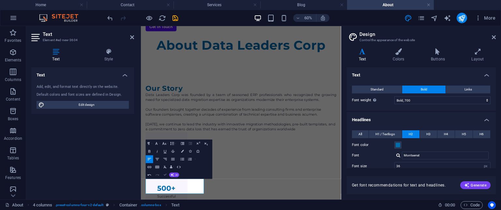
scroll to position [415, 0]
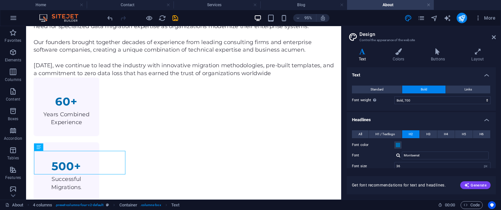
click at [250, 35] on aside "Design Control the appearance of the website Variants Text Colors Buttons Layou…" at bounding box center [421, 112] width 160 height 173
click at [250, 35] on icon at bounding box center [494, 37] width 4 height 5
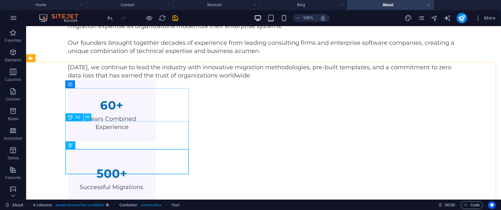
click at [86, 117] on icon at bounding box center [87, 117] width 4 height 7
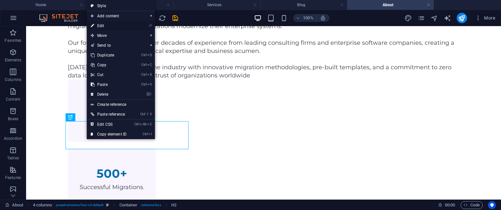
click at [102, 24] on link "⏎ Edit" at bounding box center [109, 26] width 44 height 10
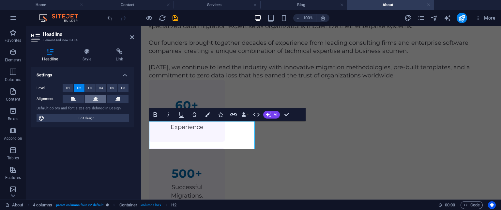
click at [93, 97] on button at bounding box center [96, 99] width 22 height 8
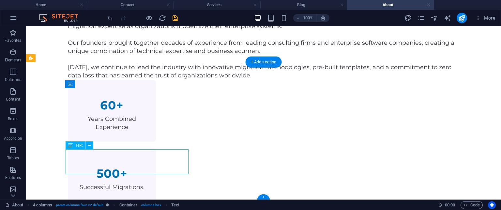
drag, startPoint x: 66, startPoint y: 152, endPoint x: 91, endPoint y: 152, distance: 24.5
click at [89, 147] on icon at bounding box center [90, 145] width 4 height 7
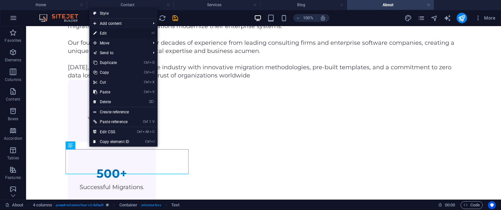
click at [120, 32] on link "⏎ Edit" at bounding box center [111, 33] width 44 height 10
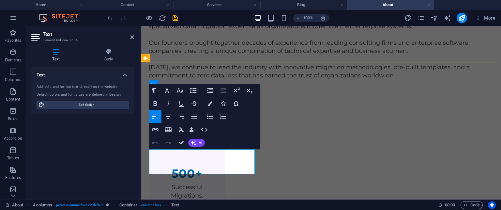
drag, startPoint x: 151, startPoint y: 151, endPoint x: 227, endPoint y: 167, distance: 77.6
click at [172, 116] on button "Align Center" at bounding box center [168, 116] width 12 height 13
click at [180, 94] on icon "button" at bounding box center [180, 90] width 8 height 8
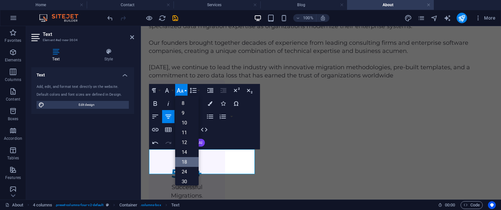
scroll to position [52, 0]
click at [185, 109] on link "18" at bounding box center [186, 110] width 23 height 10
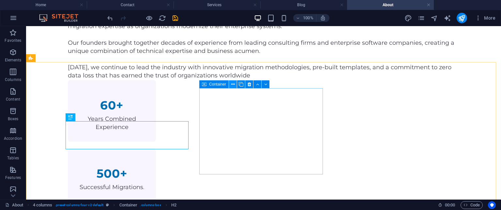
click at [234, 85] on icon at bounding box center [233, 84] width 4 height 7
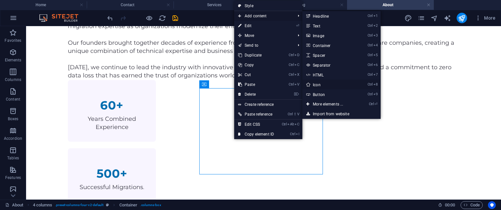
click at [250, 81] on link "Ctrl 8 Icon" at bounding box center [329, 85] width 54 height 10
select select "xMidYMid"
select select "px"
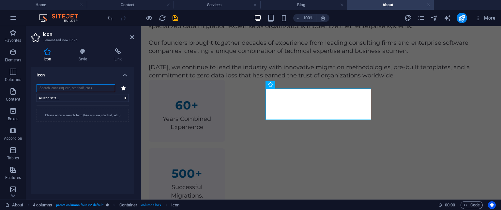
click at [103, 87] on input "search" at bounding box center [76, 88] width 79 height 8
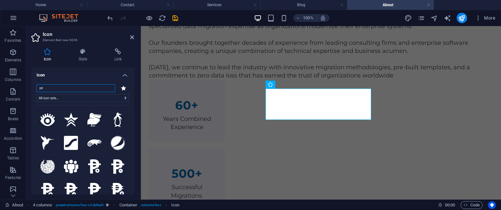
type input "p"
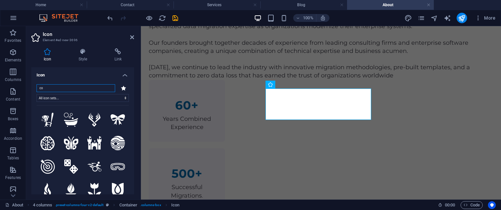
type input "con"
